Goal: Task Accomplishment & Management: Complete application form

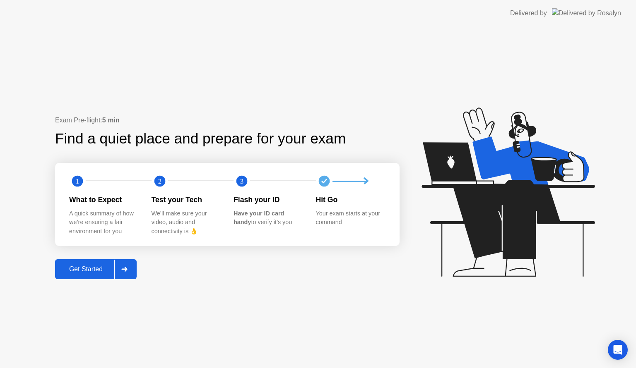
click at [84, 269] on div "Get Started" at bounding box center [86, 269] width 57 height 7
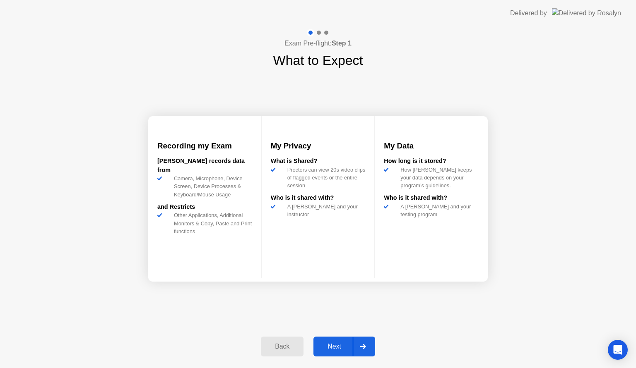
click at [339, 343] on div "Next" at bounding box center [334, 346] width 37 height 7
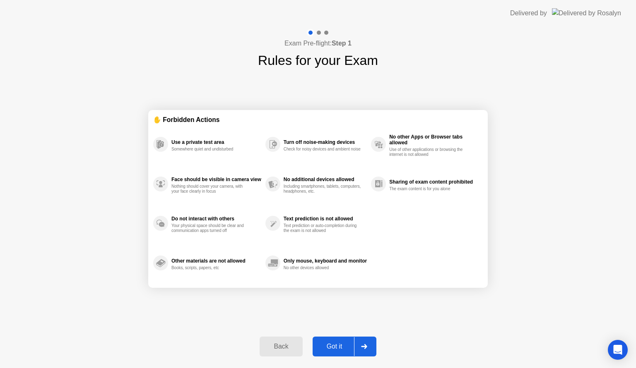
click at [339, 343] on div "Got it" at bounding box center [334, 346] width 39 height 7
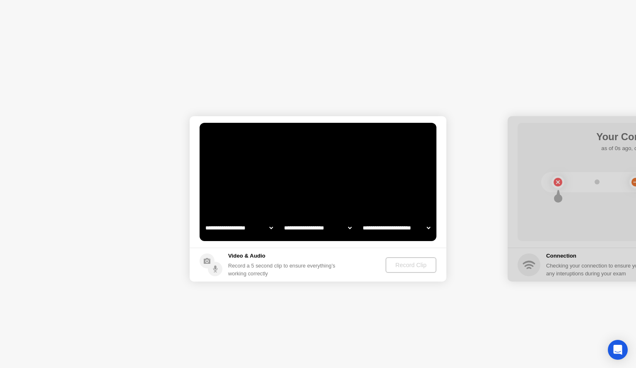
select select "**********"
select select "*******"
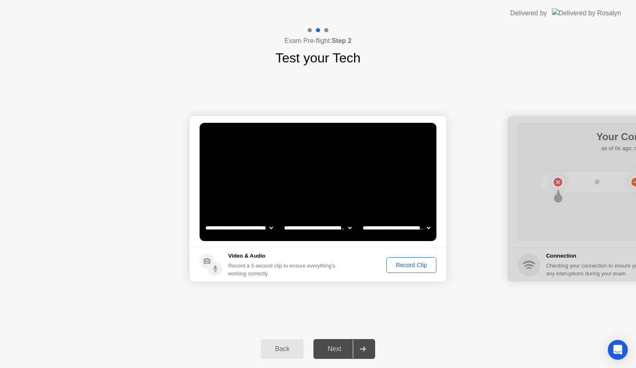
click at [420, 271] on button "Record Clip" at bounding box center [411, 265] width 50 height 16
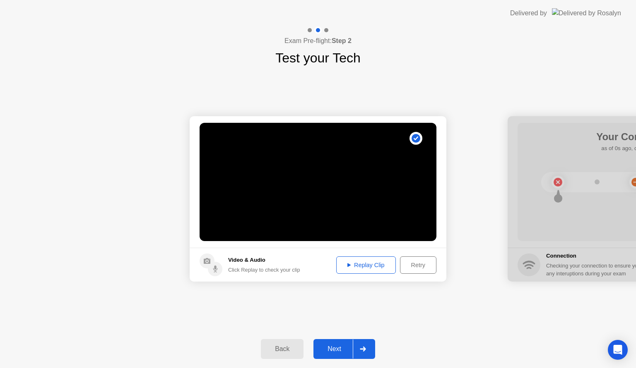
click at [368, 269] on div "Replay Clip" at bounding box center [366, 265] width 54 height 7
click at [339, 348] on div "Next" at bounding box center [334, 349] width 37 height 7
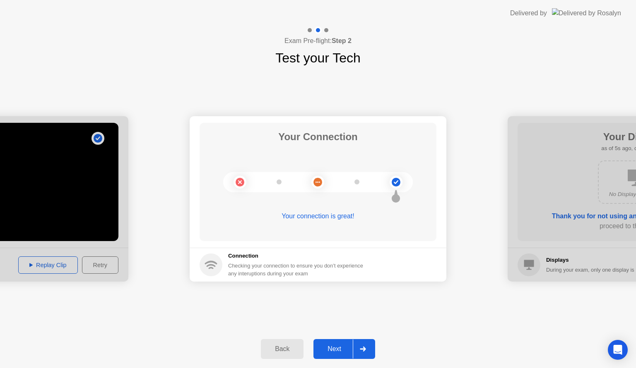
click at [318, 182] on circle at bounding box center [317, 182] width 1 height 1
drag, startPoint x: 328, startPoint y: 183, endPoint x: 394, endPoint y: 191, distance: 66.7
click at [394, 191] on div at bounding box center [318, 182] width 190 height 20
click at [394, 191] on icon at bounding box center [395, 195] width 9 height 16
drag, startPoint x: 238, startPoint y: 179, endPoint x: 340, endPoint y: 190, distance: 103.3
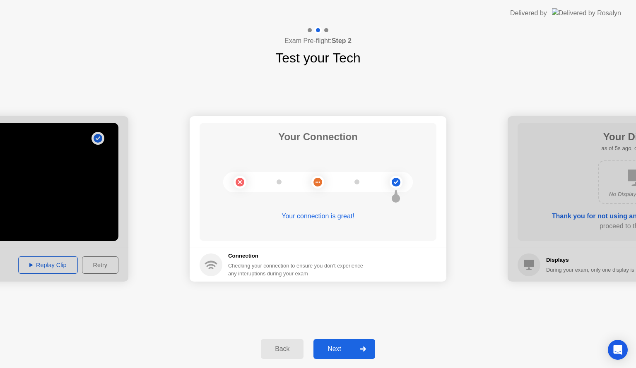
click at [324, 190] on div at bounding box center [318, 182] width 190 height 20
click at [329, 349] on div "Next" at bounding box center [334, 349] width 37 height 7
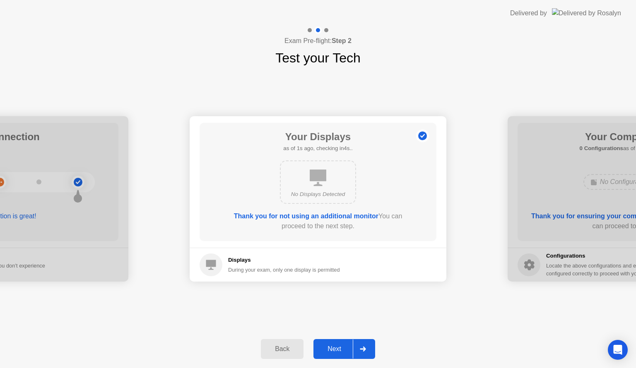
click at [329, 349] on div "Next" at bounding box center [334, 349] width 37 height 7
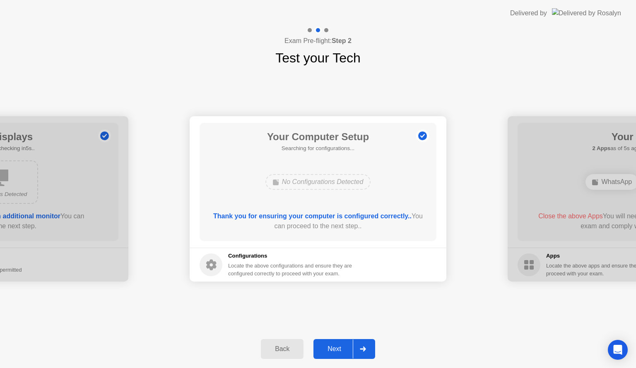
click at [329, 349] on div "Next" at bounding box center [334, 349] width 37 height 7
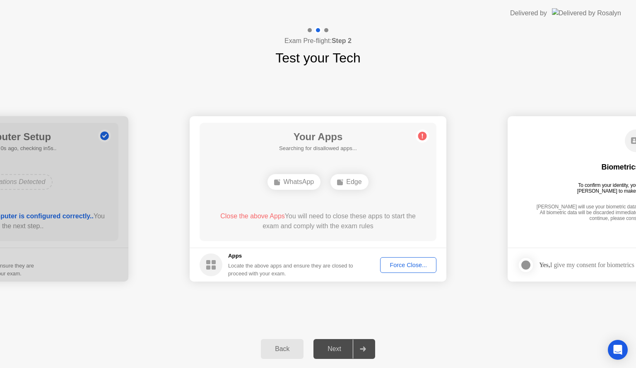
click at [329, 349] on div "Next" at bounding box center [334, 349] width 37 height 7
click at [337, 353] on div "Next" at bounding box center [334, 349] width 37 height 7
click at [420, 292] on div "**********" at bounding box center [318, 199] width 636 height 262
click at [419, 324] on div "**********" at bounding box center [318, 199] width 636 height 262
click at [416, 316] on div "**********" at bounding box center [318, 199] width 636 height 262
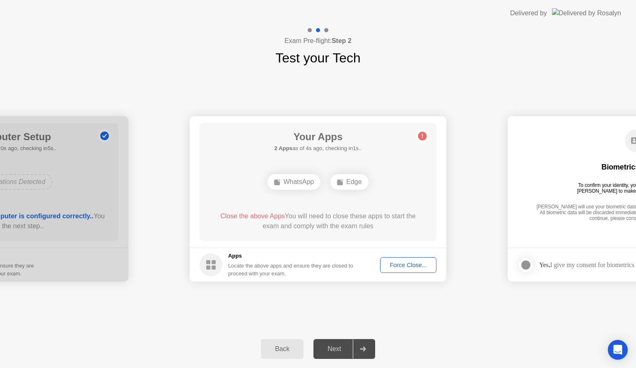
click at [402, 267] on div "Force Close..." at bounding box center [408, 265] width 50 height 7
click at [389, 264] on div "Force Close..." at bounding box center [408, 265] width 50 height 7
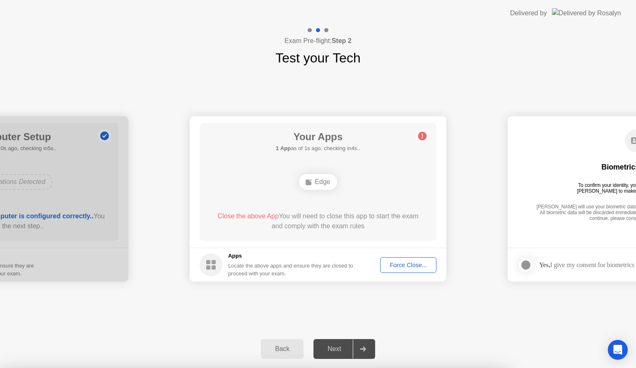
click at [317, 192] on div "Edge" at bounding box center [318, 182] width 190 height 22
click at [317, 185] on div "Edge" at bounding box center [318, 182] width 38 height 16
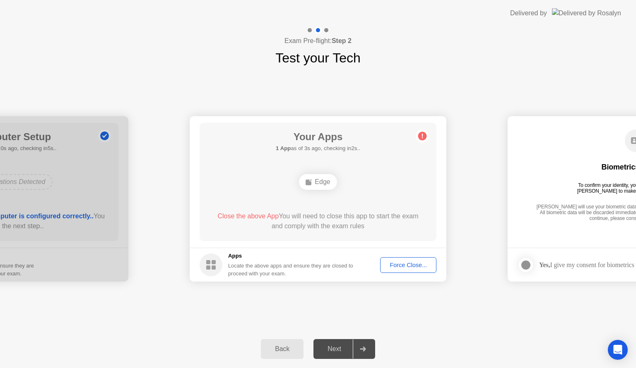
click at [417, 265] on div "Force Close..." at bounding box center [408, 265] width 50 height 7
click at [315, 181] on div "Edge" at bounding box center [318, 182] width 38 height 16
click at [262, 217] on span "Close the above App" at bounding box center [247, 216] width 61 height 7
click at [328, 346] on div "Next" at bounding box center [334, 349] width 37 height 7
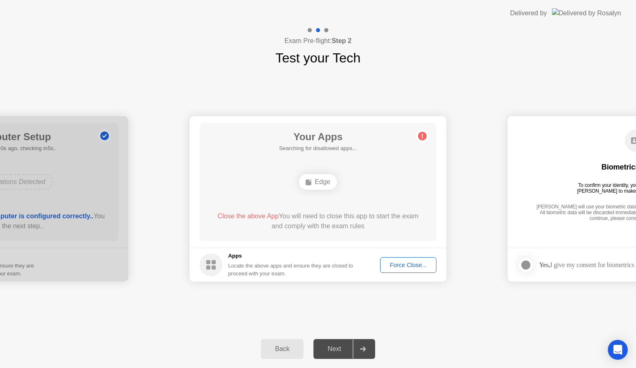
click at [328, 346] on div "Next" at bounding box center [334, 349] width 37 height 7
click at [424, 270] on button "Force Close..." at bounding box center [408, 265] width 56 height 16
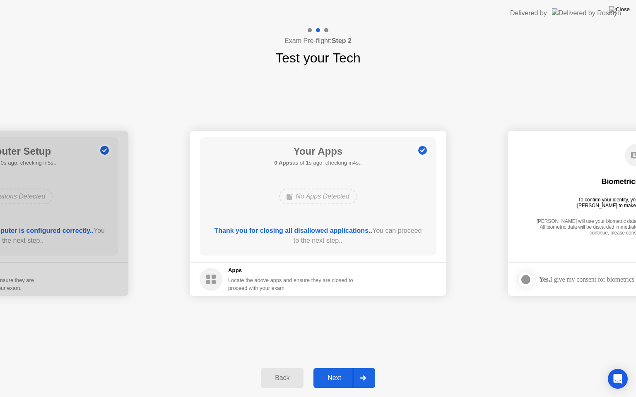
click at [331, 368] on div "Next" at bounding box center [334, 378] width 37 height 7
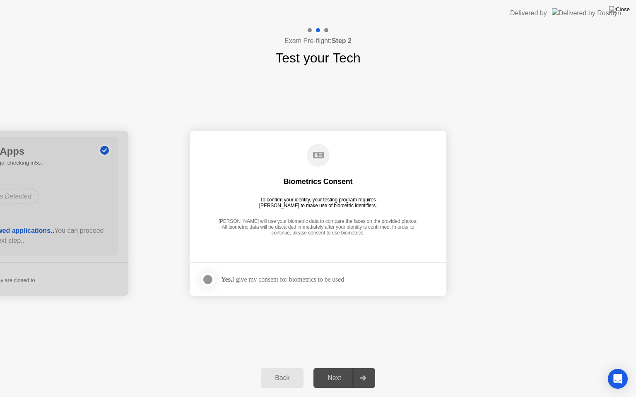
click at [331, 368] on div "Next" at bounding box center [334, 378] width 37 height 7
click at [210, 280] on div at bounding box center [208, 280] width 10 height 10
click at [341, 368] on button "Next" at bounding box center [344, 378] width 62 height 20
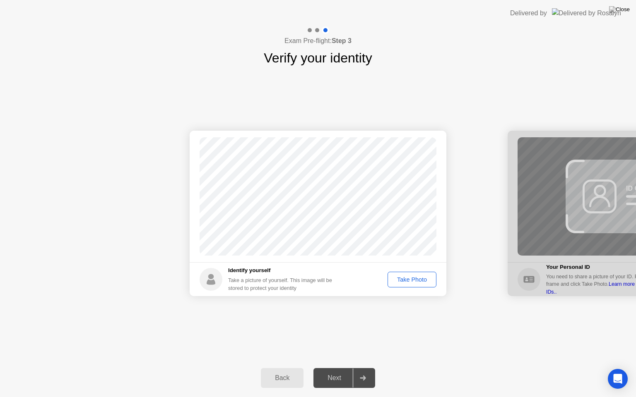
click at [423, 276] on div "Take Photo" at bounding box center [411, 279] width 43 height 7
click at [418, 279] on div "Take Photo" at bounding box center [411, 279] width 43 height 7
click at [332, 368] on button "Next" at bounding box center [344, 378] width 62 height 20
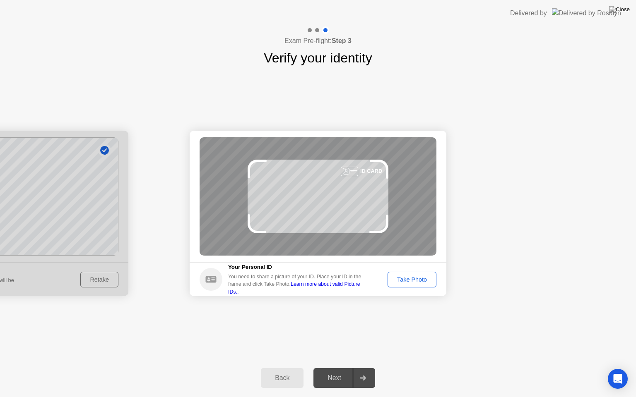
click at [423, 282] on div "Take Photo" at bounding box center [411, 279] width 43 height 7
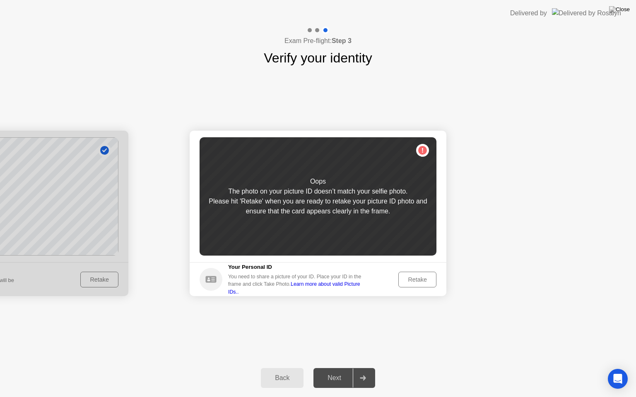
click at [423, 282] on div "Retake" at bounding box center [417, 279] width 32 height 7
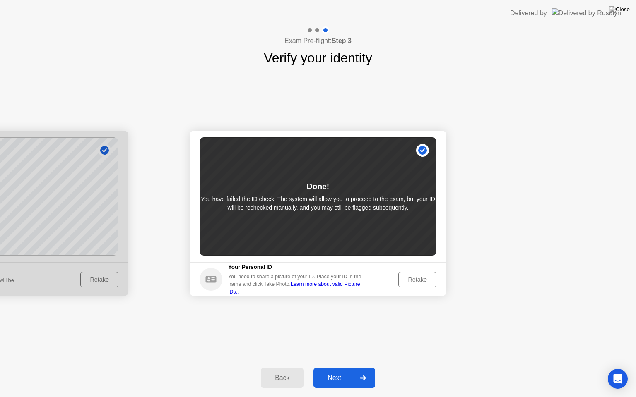
click at [411, 276] on div "Retake" at bounding box center [417, 279] width 32 height 7
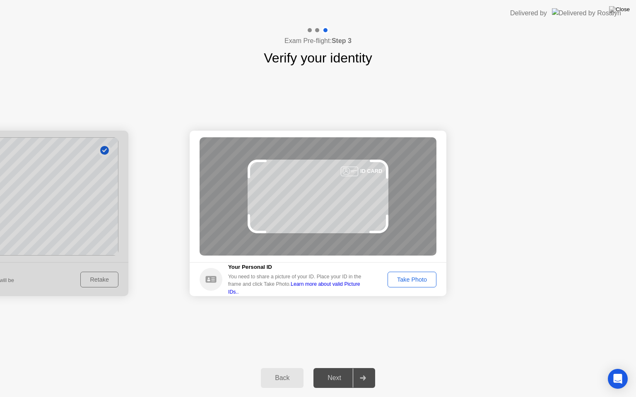
click at [406, 279] on div "Take Photo" at bounding box center [411, 279] width 43 height 7
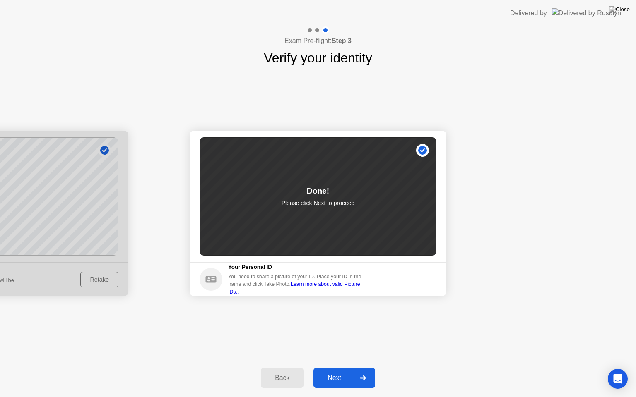
click at [318, 368] on div "Next" at bounding box center [334, 378] width 37 height 7
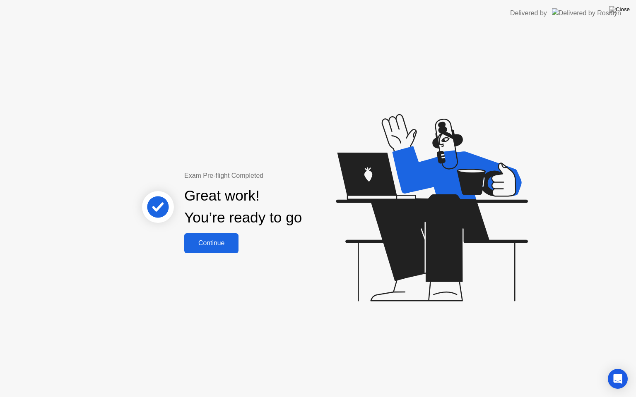
click at [219, 243] on div "Continue" at bounding box center [211, 243] width 49 height 7
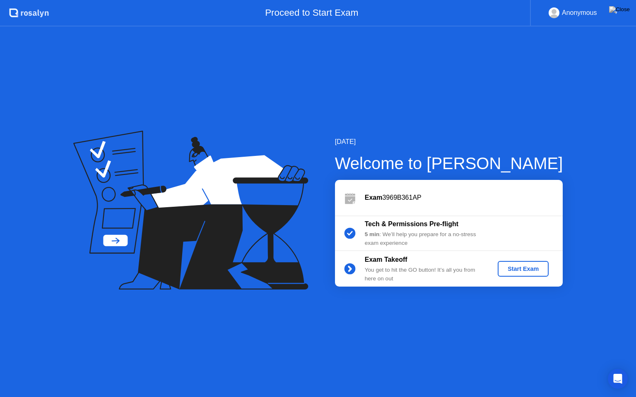
click at [505, 269] on div "Start Exam" at bounding box center [523, 269] width 44 height 7
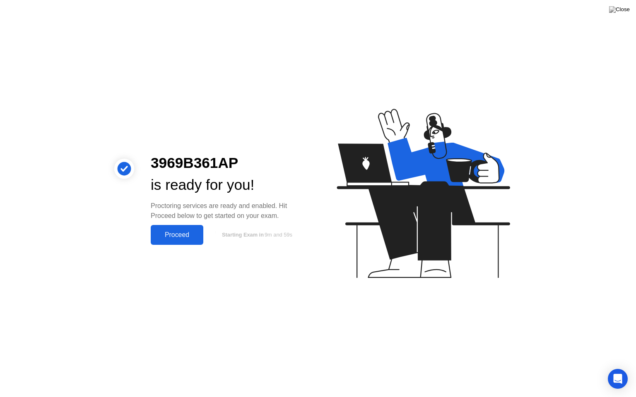
click at [179, 232] on div "Proceed" at bounding box center [177, 234] width 48 height 7
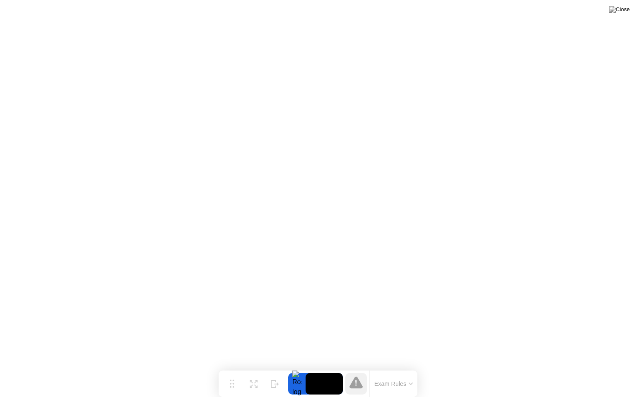
click at [299, 368] on div at bounding box center [296, 384] width 17 height 22
click at [256, 368] on div "Expand" at bounding box center [253, 390] width 15 height 5
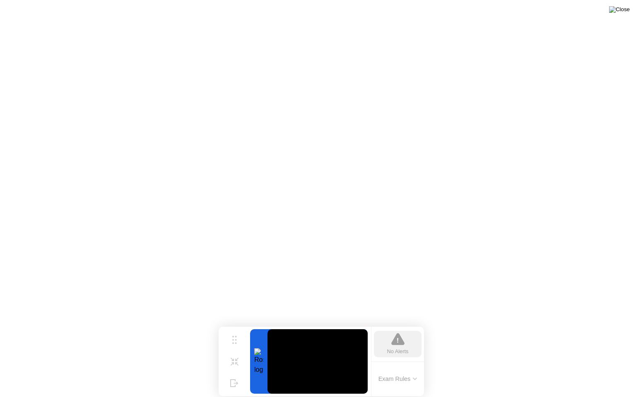
click at [627, 6] on img at bounding box center [619, 9] width 21 height 7
